Goal: Find specific page/section

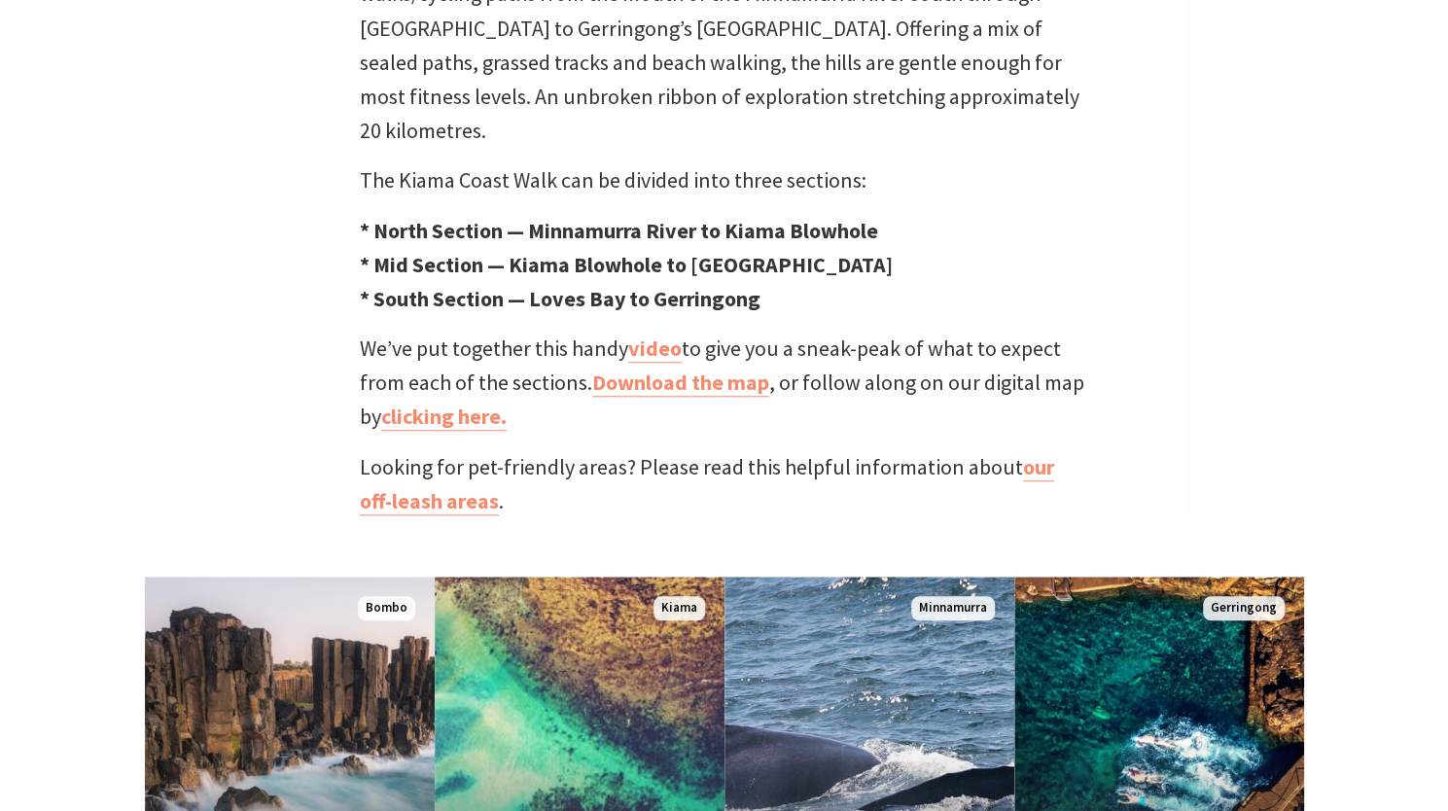
scroll to position [772, 0]
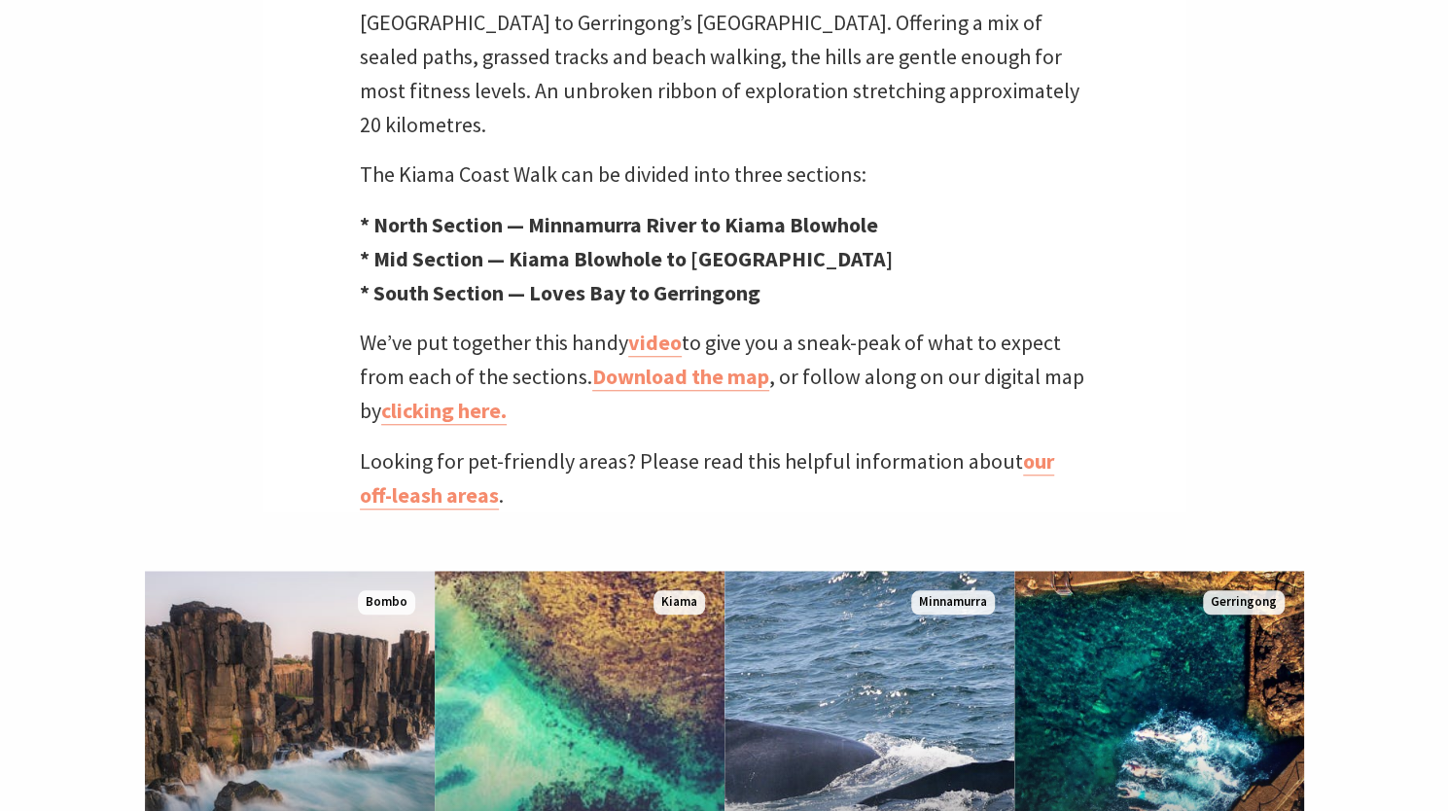
click at [652, 363] on link "Download the map" at bounding box center [680, 377] width 177 height 28
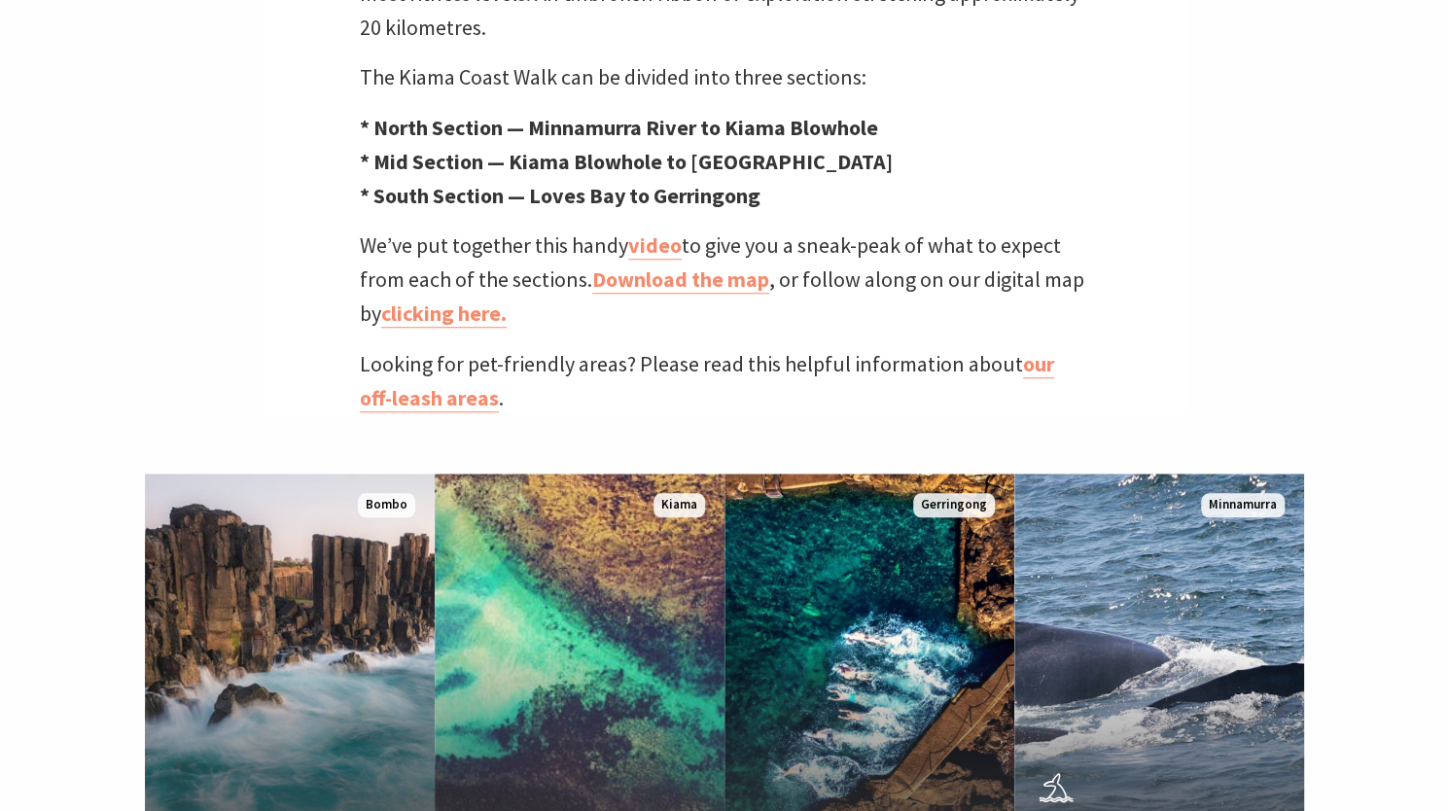
scroll to position [644, 1471]
click at [484, 114] on strong "* North Section — Minnamurra River to Kiama Blowhole" at bounding box center [619, 127] width 518 height 27
click at [492, 182] on strong "* South Section — Loves Bay to Gerringong" at bounding box center [560, 195] width 401 height 27
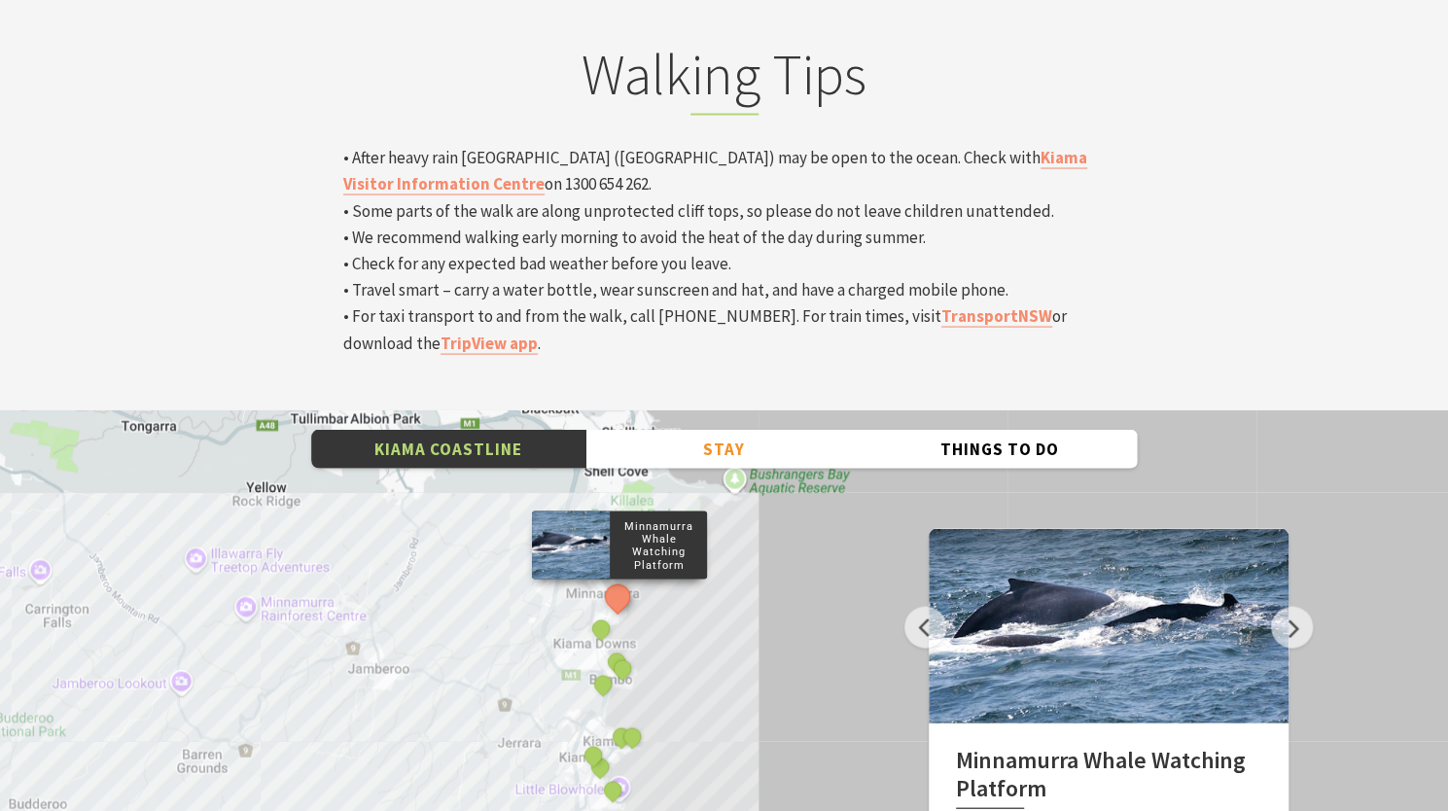
scroll to position [6447, 0]
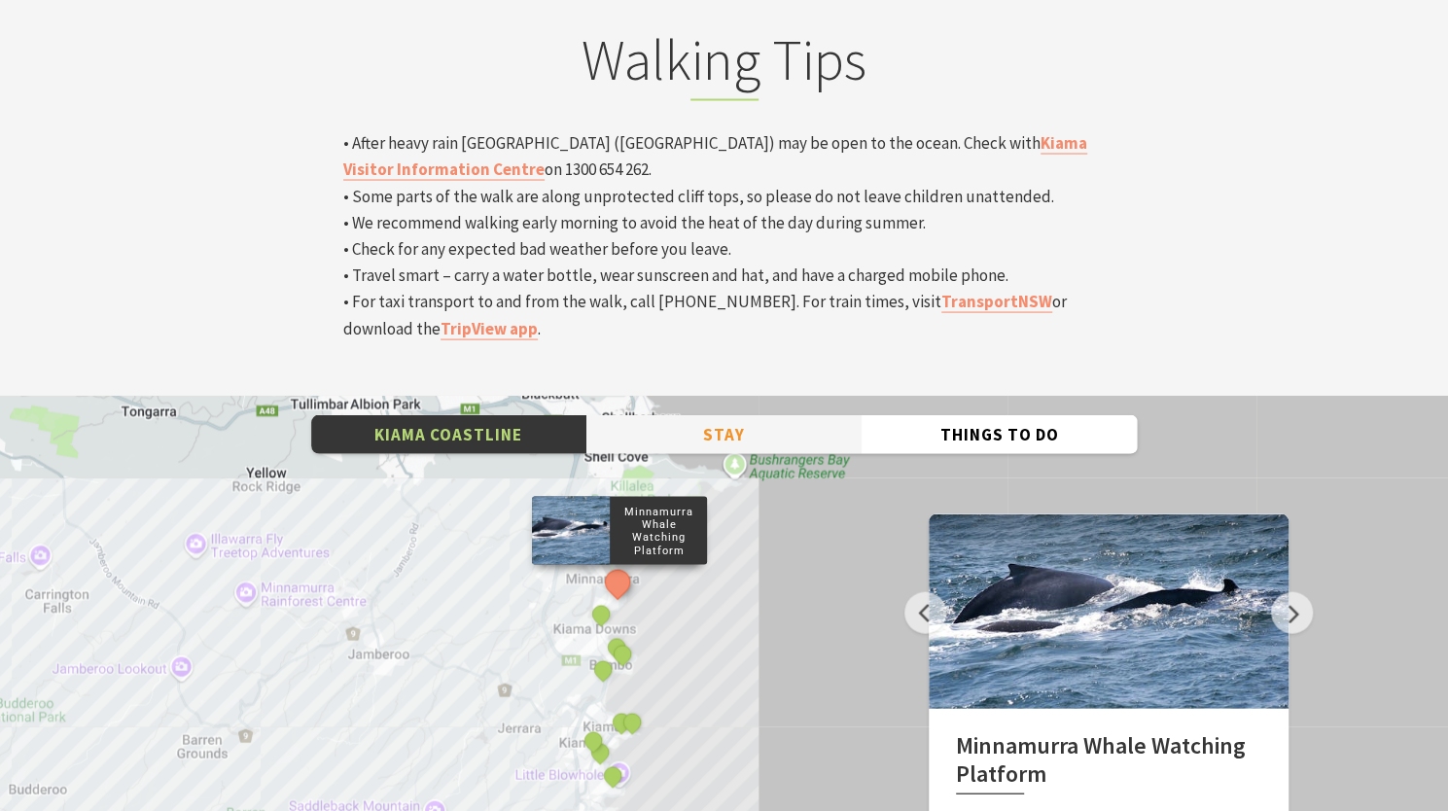
click at [726, 414] on button "Stay" at bounding box center [723, 434] width 275 height 40
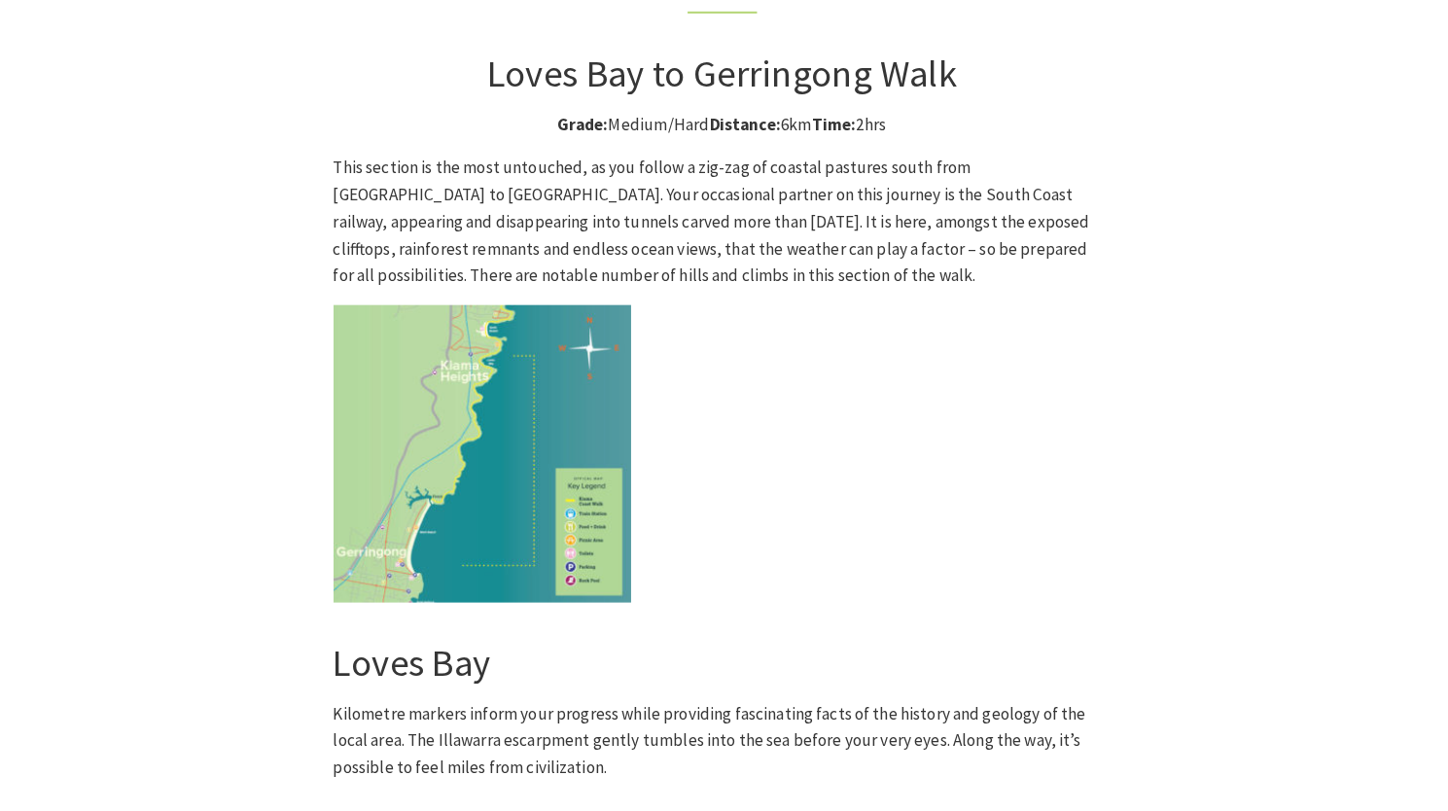
scroll to position [5076, 0]
